Goal: Information Seeking & Learning: Understand process/instructions

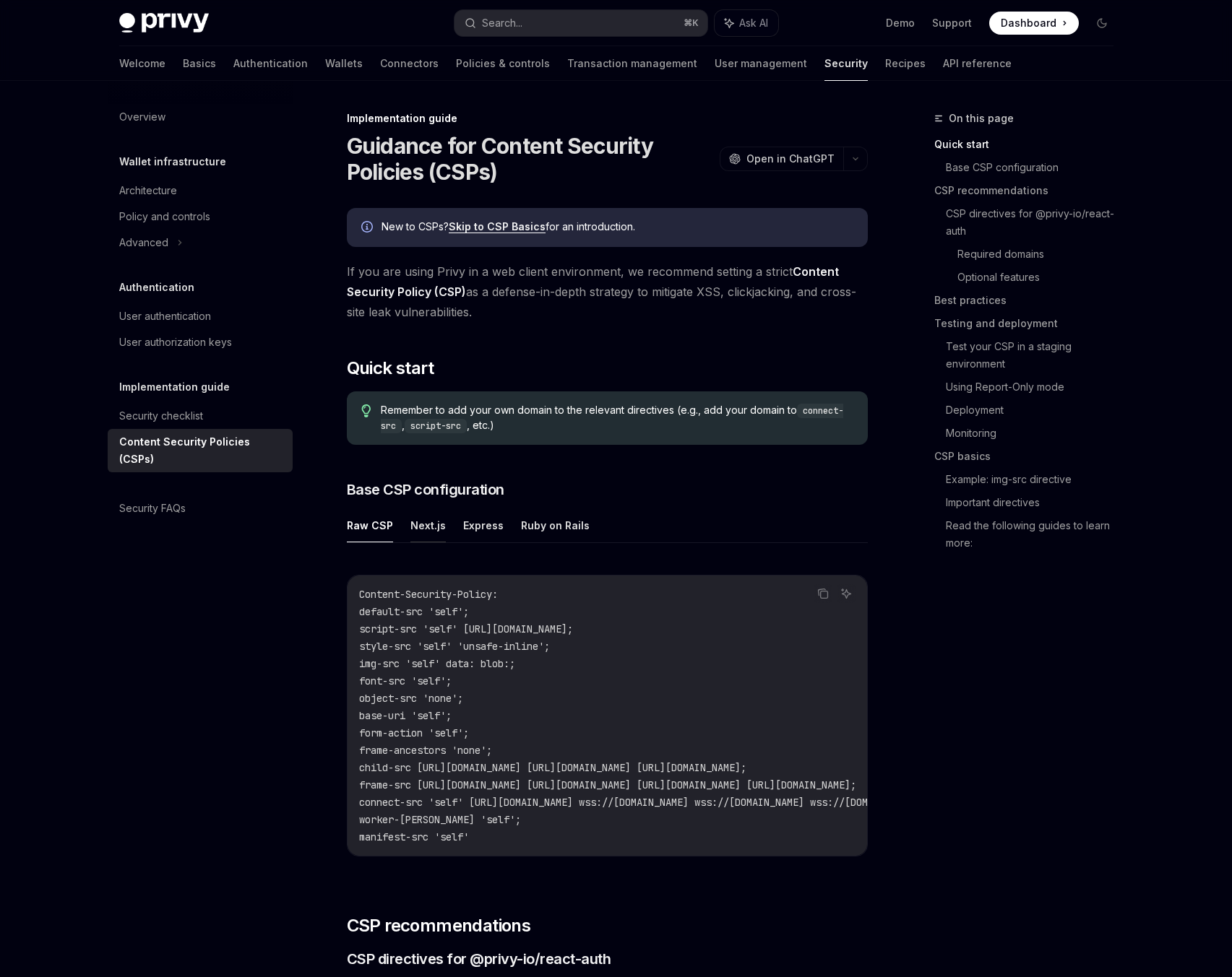
click at [419, 521] on button "Next.js" at bounding box center [428, 525] width 35 height 34
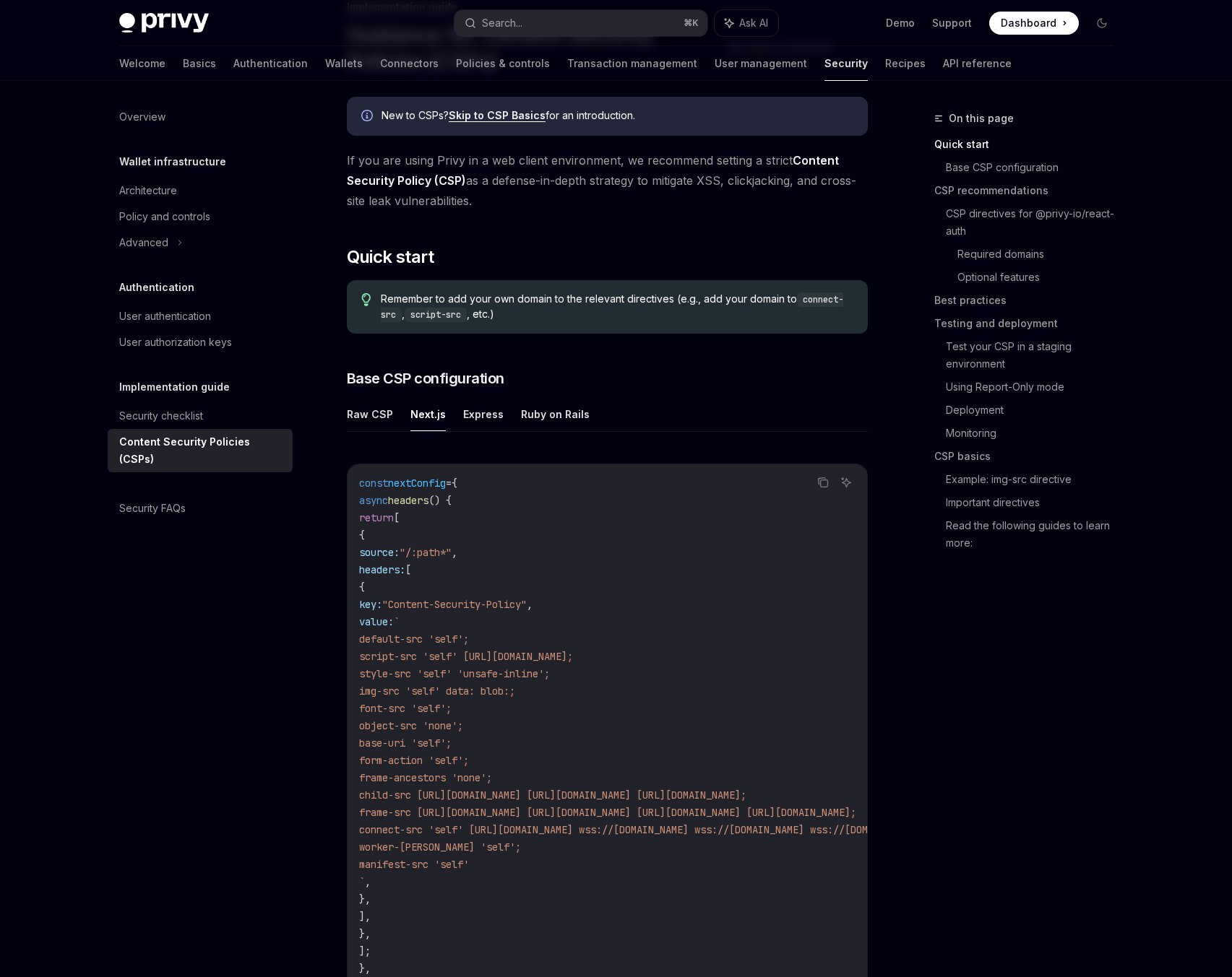
scroll to position [123, 0]
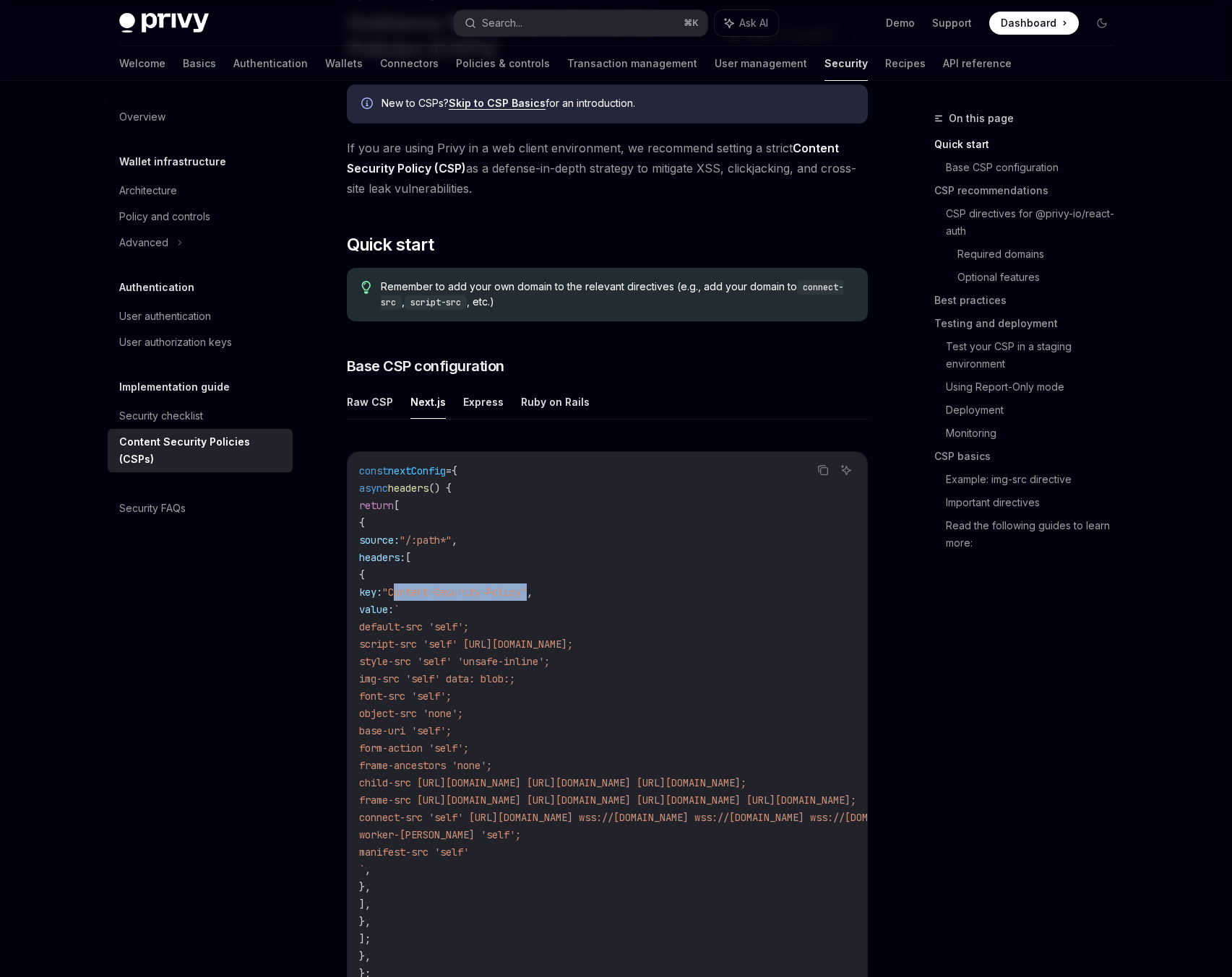
drag, startPoint x: 597, startPoint y: 593, endPoint x: 468, endPoint y: 595, distance: 129.0
click at [468, 595] on span ""Content-Security-Policy"" at bounding box center [454, 592] width 144 height 13
copy span "Content-Security-Policy"
drag, startPoint x: 632, startPoint y: 781, endPoint x: 554, endPoint y: 788, distance: 78.3
click at [554, 788] on span "child-src [URL][DOMAIN_NAME] [URL][DOMAIN_NAME] [URL][DOMAIN_NAME];" at bounding box center [552, 783] width 387 height 13
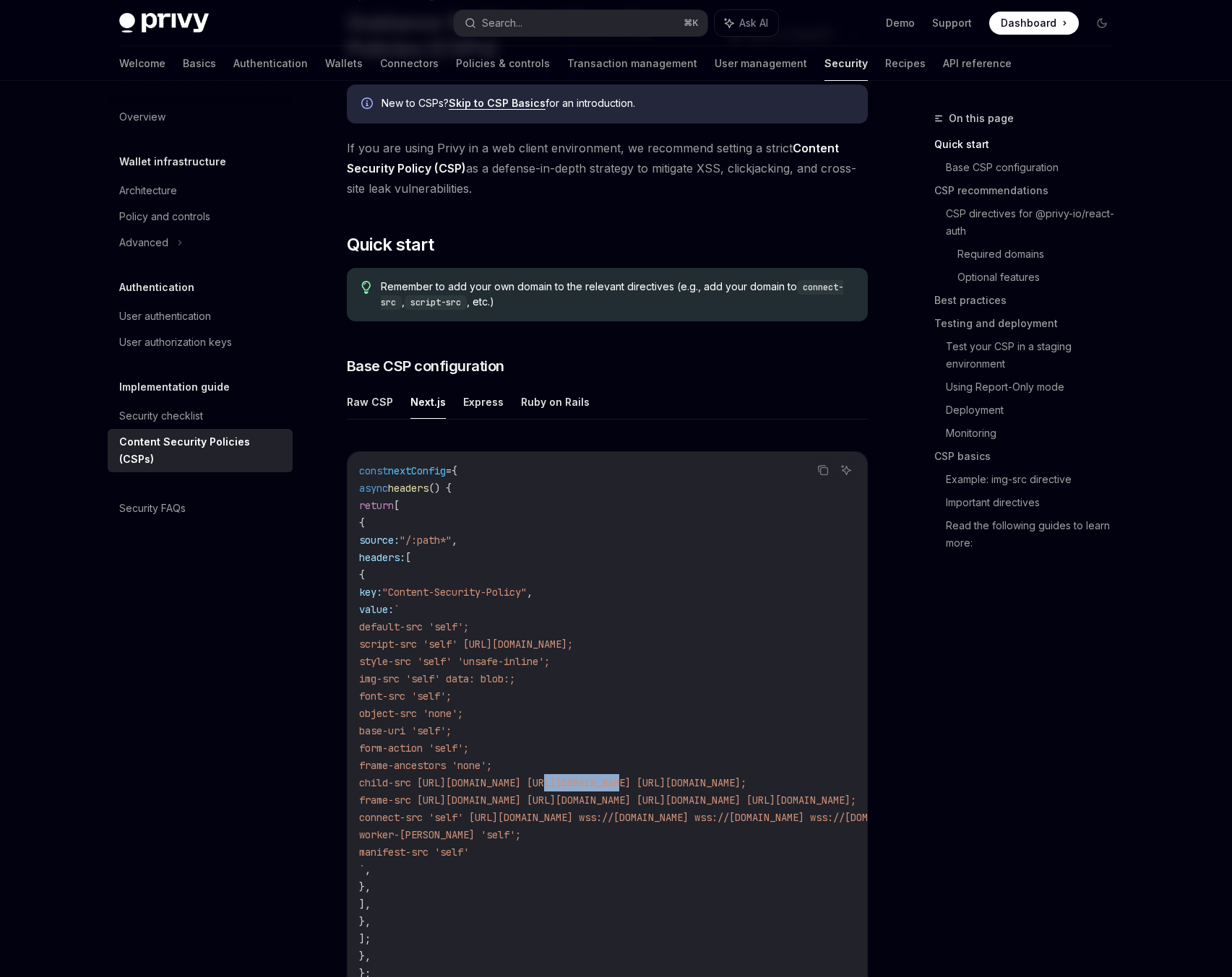
copy span "[DOMAIN_NAME]"
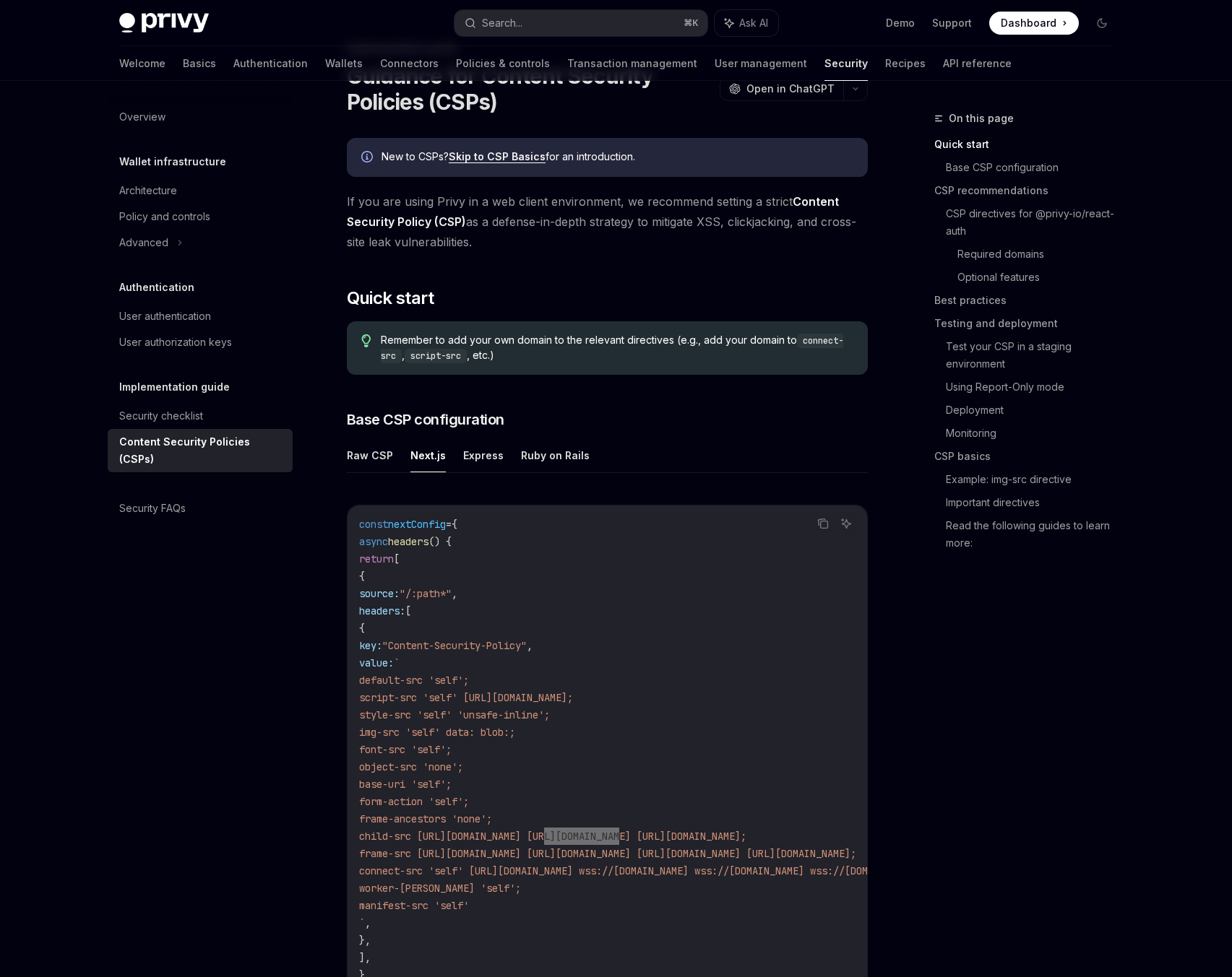
scroll to position [0, 0]
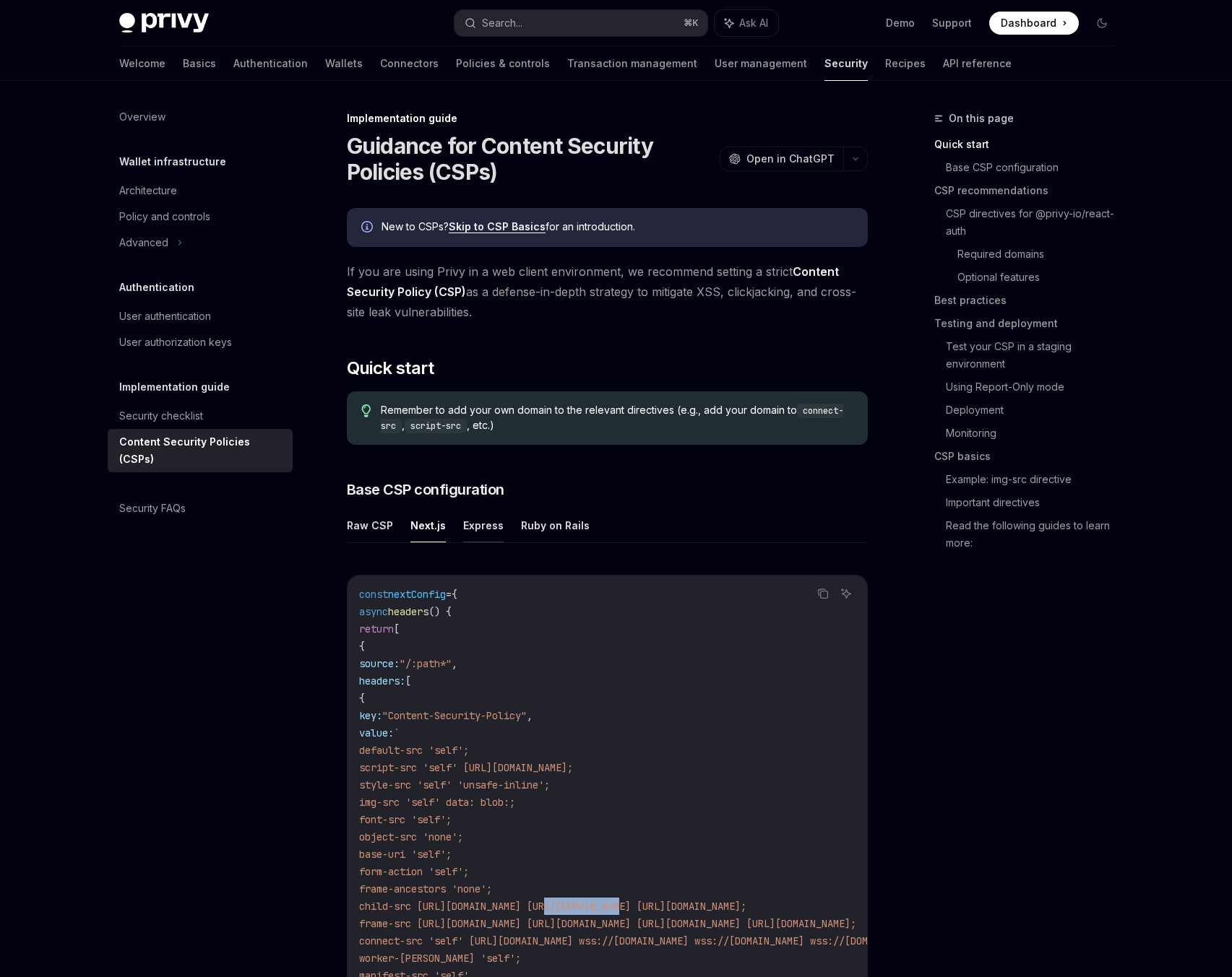
click at [489, 525] on button "Express" at bounding box center [483, 525] width 41 height 34
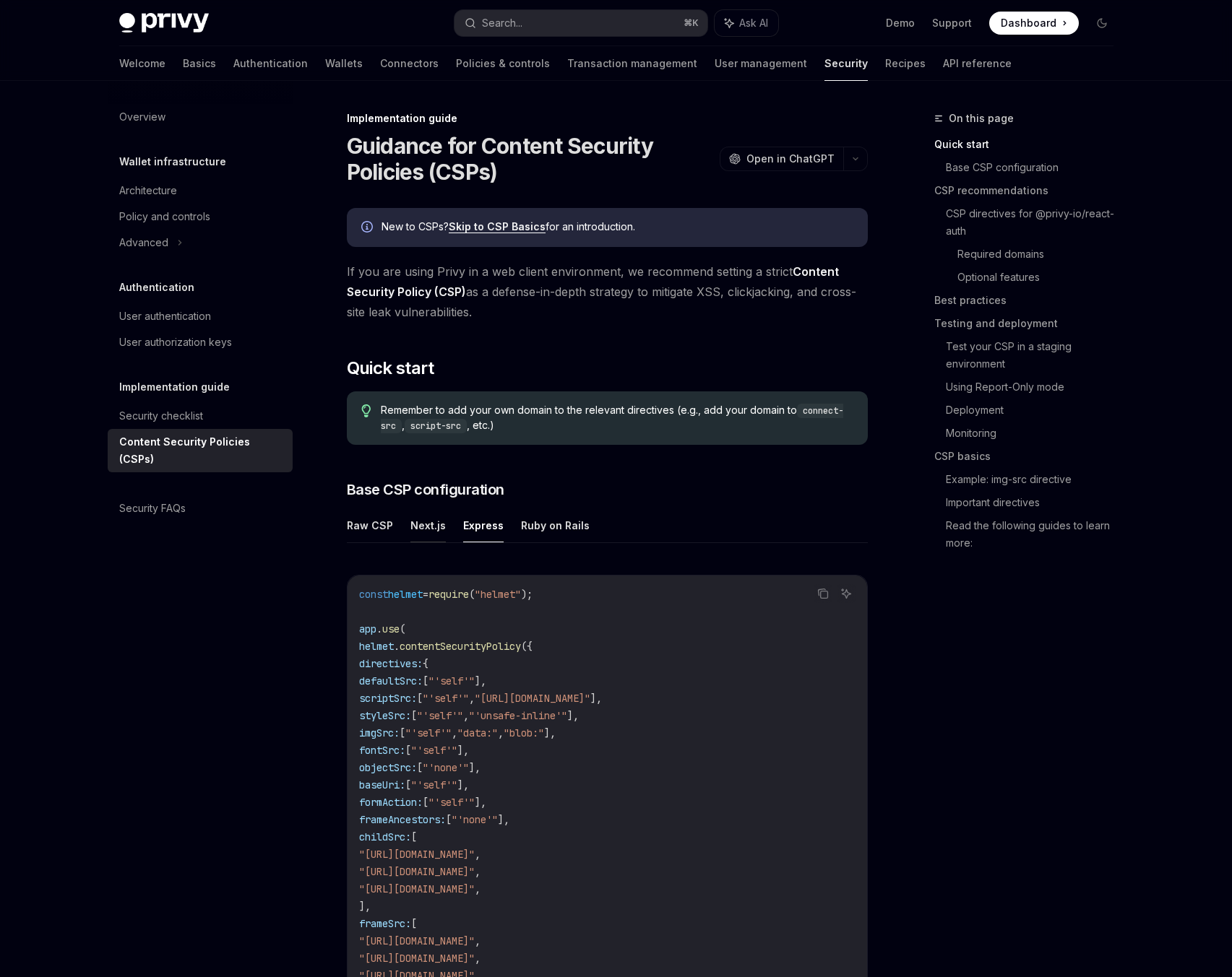
click at [412, 523] on button "Next.js" at bounding box center [428, 525] width 35 height 34
type textarea "*"
